Goal: Information Seeking & Learning: Learn about a topic

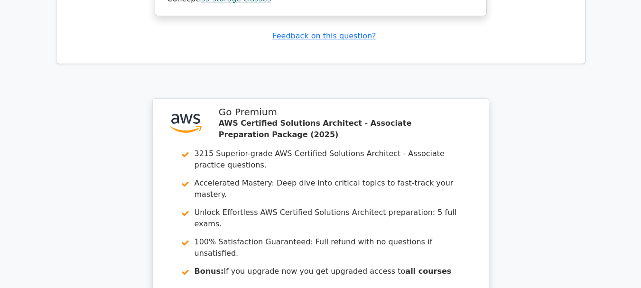
scroll to position [2807, 0]
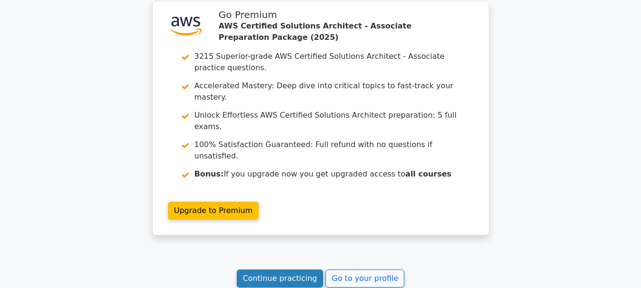
click at [284, 270] on link "Continue practicing" at bounding box center [280, 279] width 87 height 18
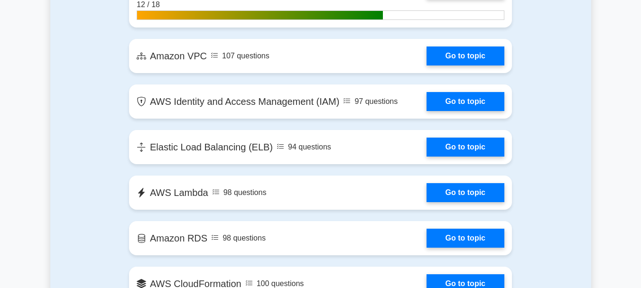
scroll to position [743, 0]
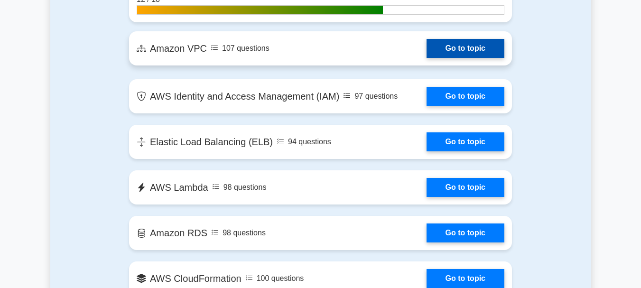
click at [480, 49] on link "Go to topic" at bounding box center [466, 48] width 78 height 19
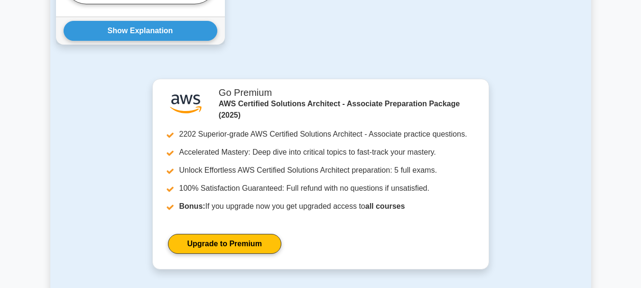
scroll to position [1246, 0]
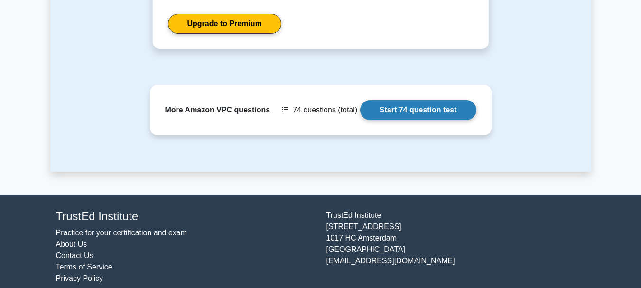
click at [452, 103] on link "Start 74 question test" at bounding box center [418, 110] width 116 height 20
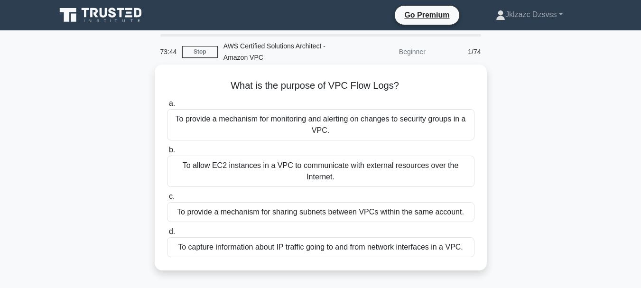
click at [333, 132] on div "To provide a mechanism for monitoring and alerting on changes to security group…" at bounding box center [321, 124] width 308 height 31
click at [167, 107] on input "a. To provide a mechanism for monitoring and alerting on changes to security gr…" at bounding box center [167, 104] width 0 height 6
